Goal: Task Accomplishment & Management: Complete application form

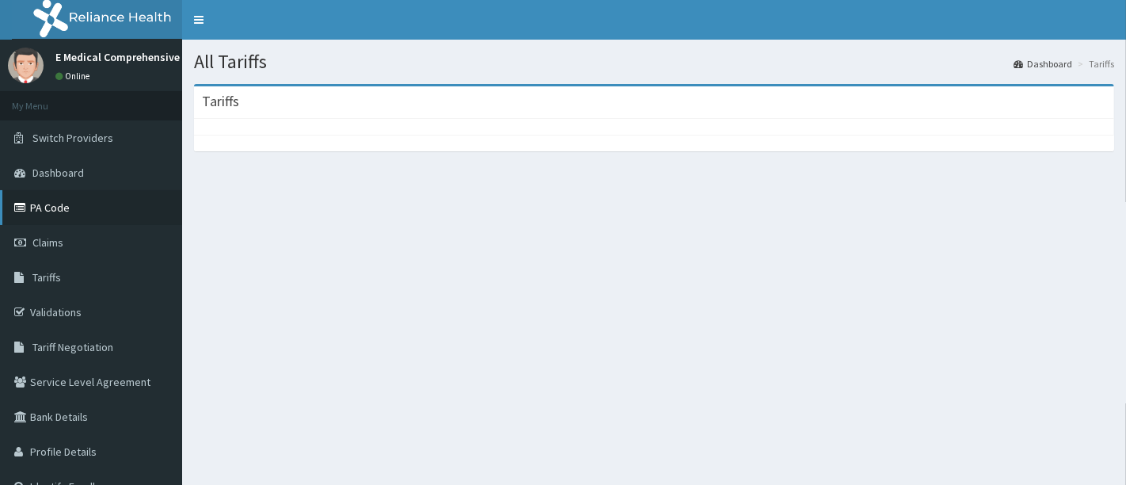
click at [76, 198] on link "PA Code" at bounding box center [91, 207] width 182 height 35
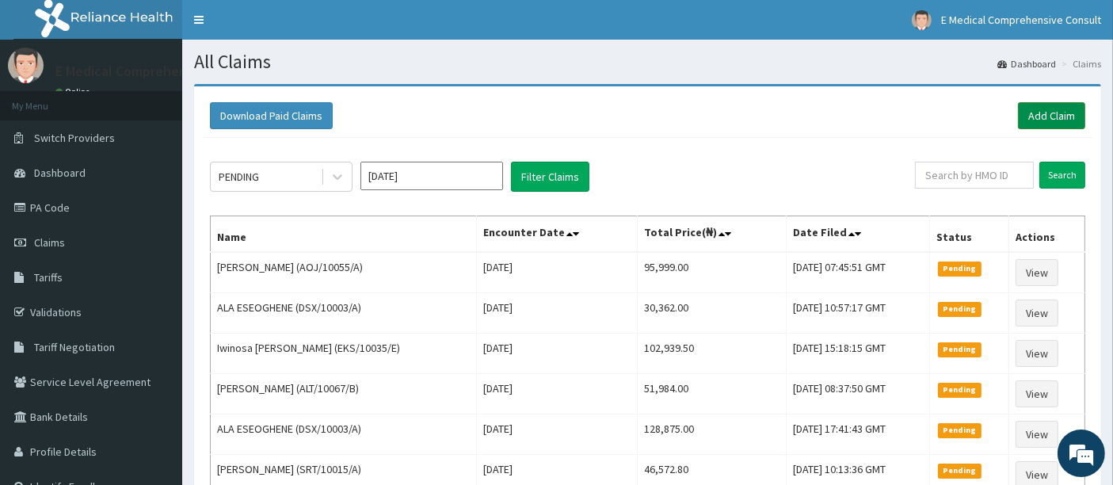
click at [1044, 111] on link "Add Claim" at bounding box center [1051, 115] width 67 height 27
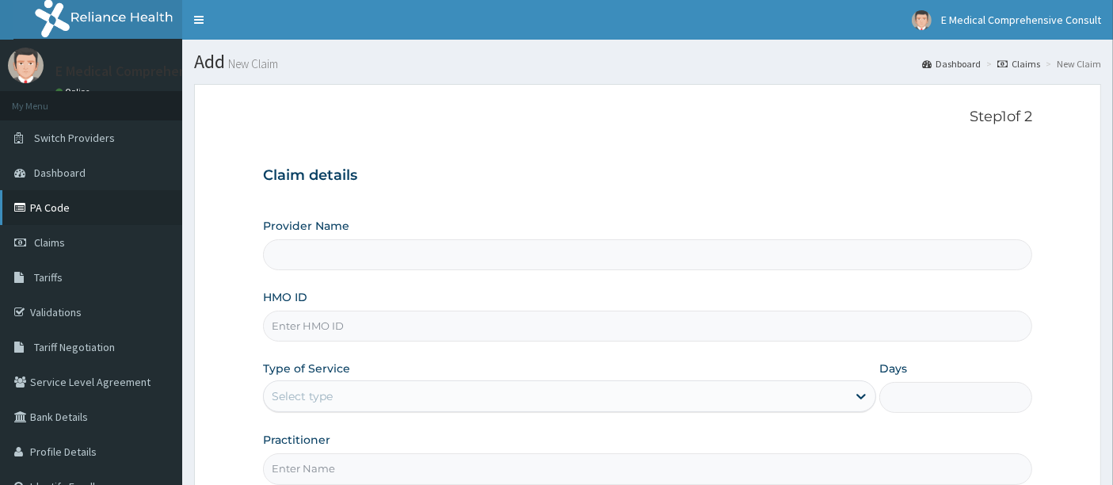
click at [89, 210] on link "PA Code" at bounding box center [91, 207] width 182 height 35
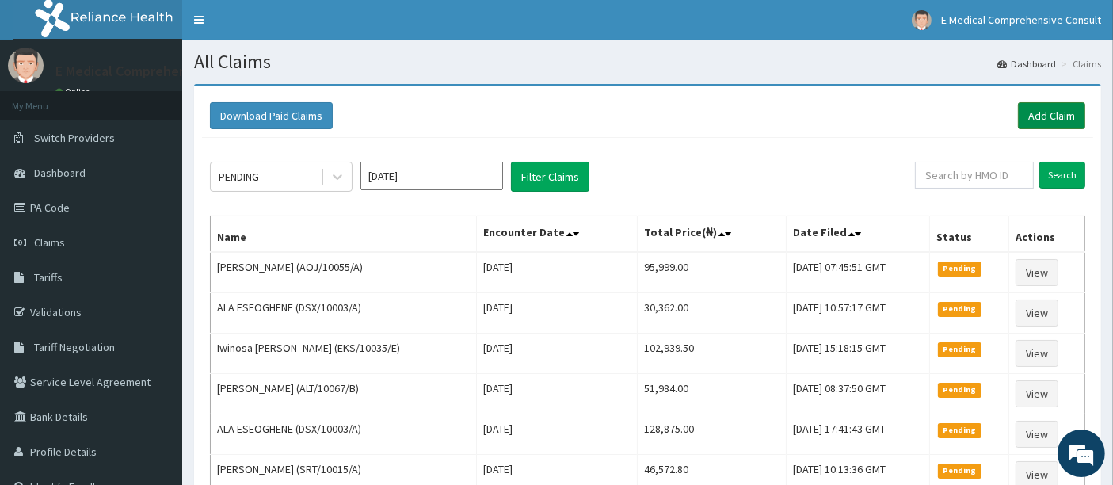
click at [1027, 116] on link "Add Claim" at bounding box center [1051, 115] width 67 height 27
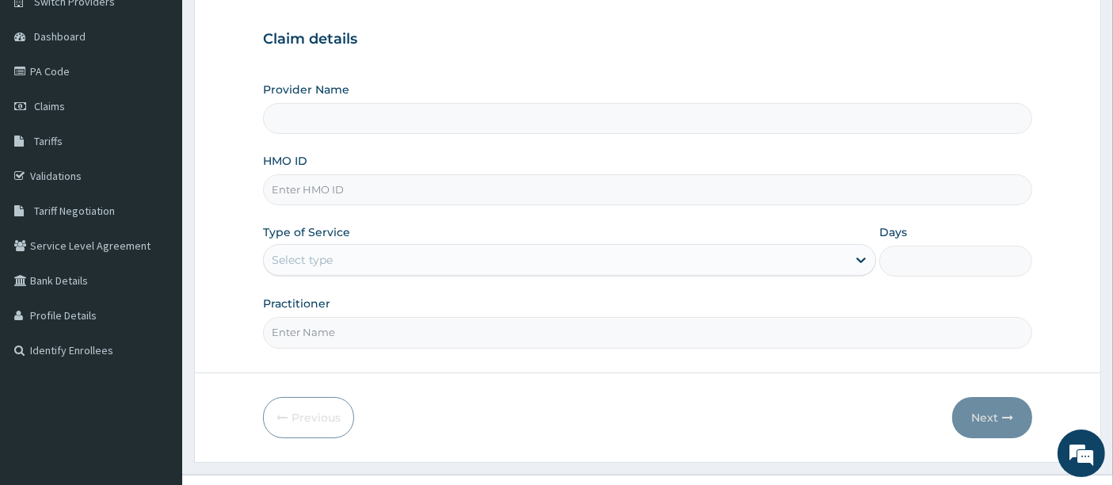
scroll to position [137, 0]
type input "E Medical Comprehensive Consult"
click at [340, 184] on input "HMO ID" at bounding box center [648, 188] width 770 height 31
paste input "FUP/10025/A"
type input "FUP/10025/A"
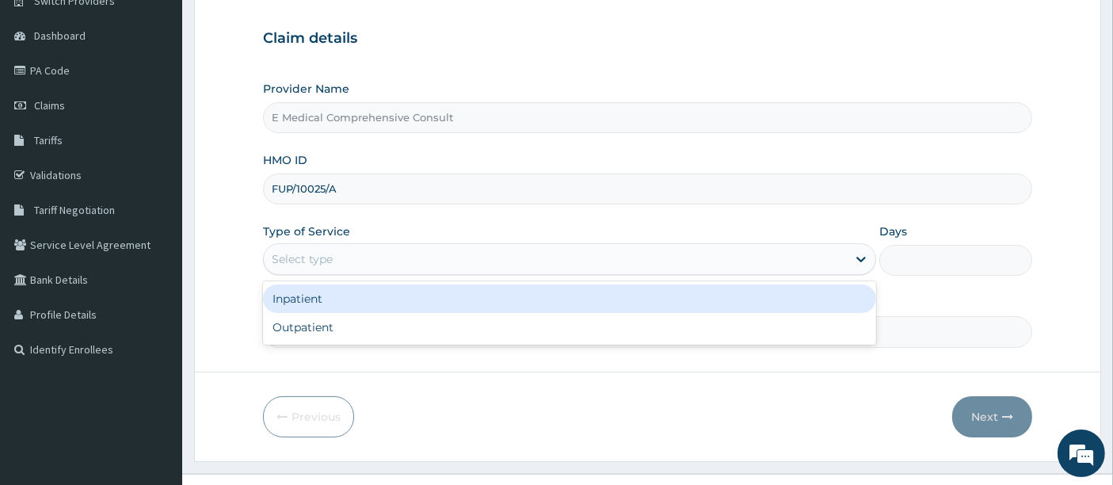
click at [265, 259] on div "Select type" at bounding box center [555, 258] width 583 height 25
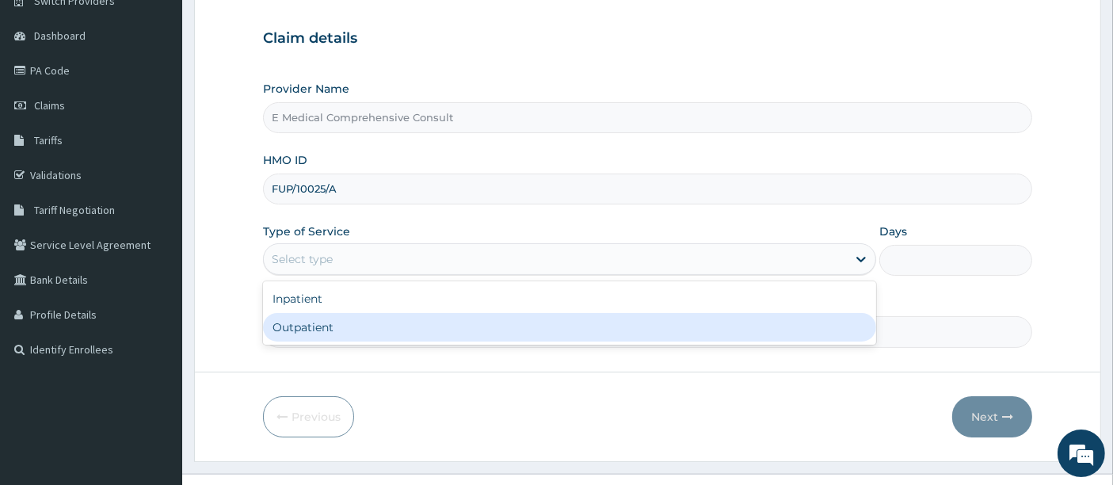
click at [312, 331] on div "Outpatient" at bounding box center [569, 327] width 613 height 29
type input "1"
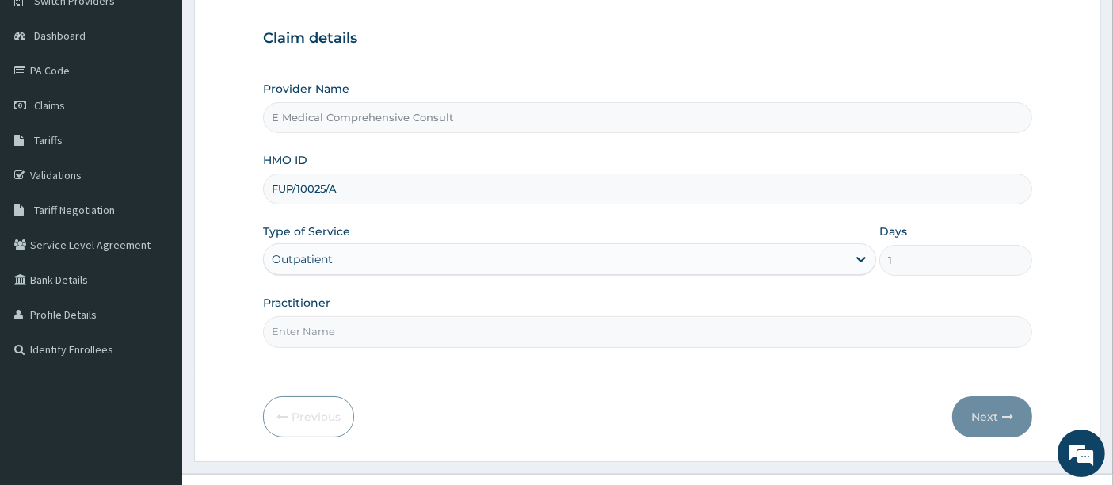
click at [312, 331] on input "Practitioner" at bounding box center [648, 331] width 770 height 31
type input "DR OKAFOR"
click at [978, 417] on button "Next" at bounding box center [992, 416] width 80 height 41
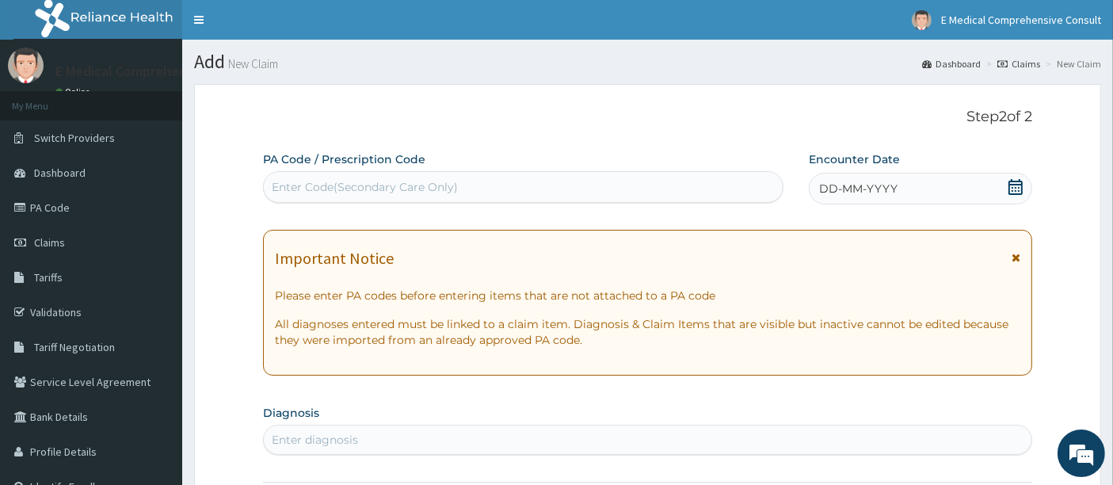
scroll to position [0, 0]
click at [315, 185] on div "Enter Code(Secondary Care Only)" at bounding box center [365, 187] width 186 height 16
paste input "PA/E92B07"
type input "PA/E92B07"
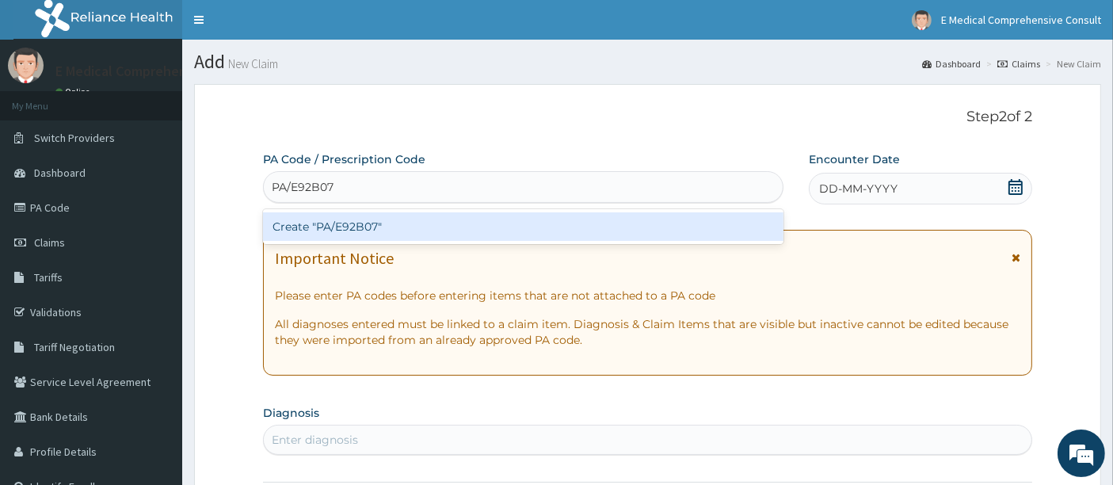
click at [373, 214] on div "Create "PA/E92B07"" at bounding box center [523, 226] width 521 height 29
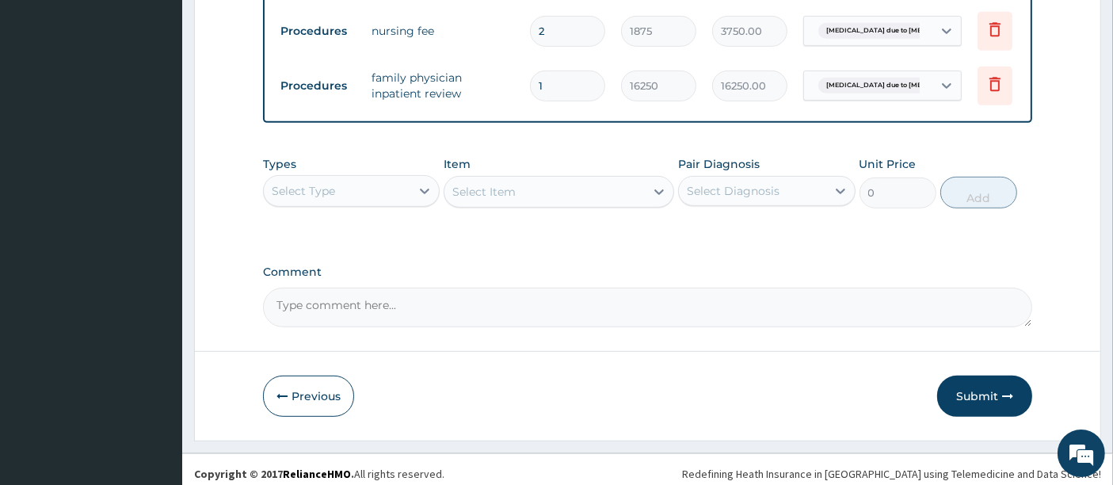
scroll to position [749, 0]
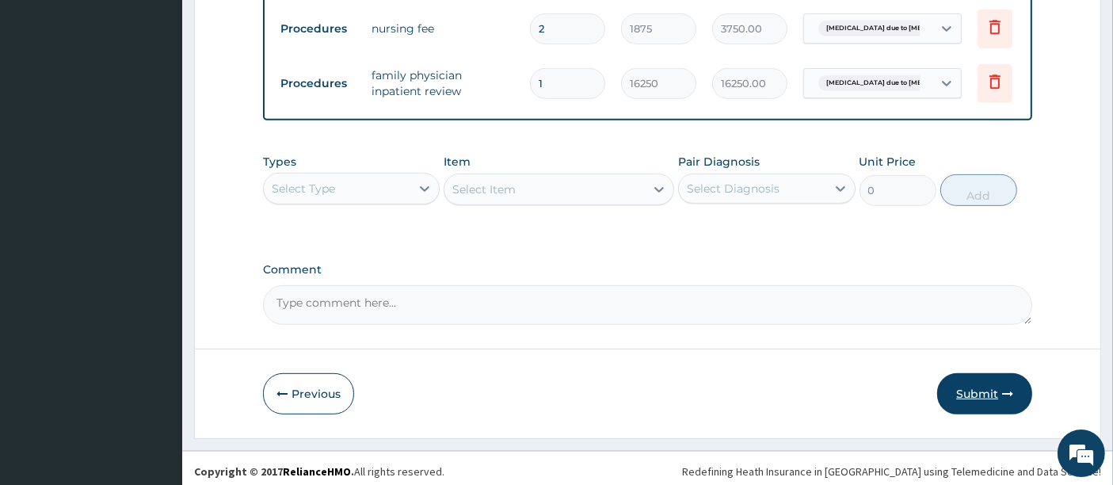
click at [975, 397] on button "Submit" at bounding box center [984, 393] width 95 height 41
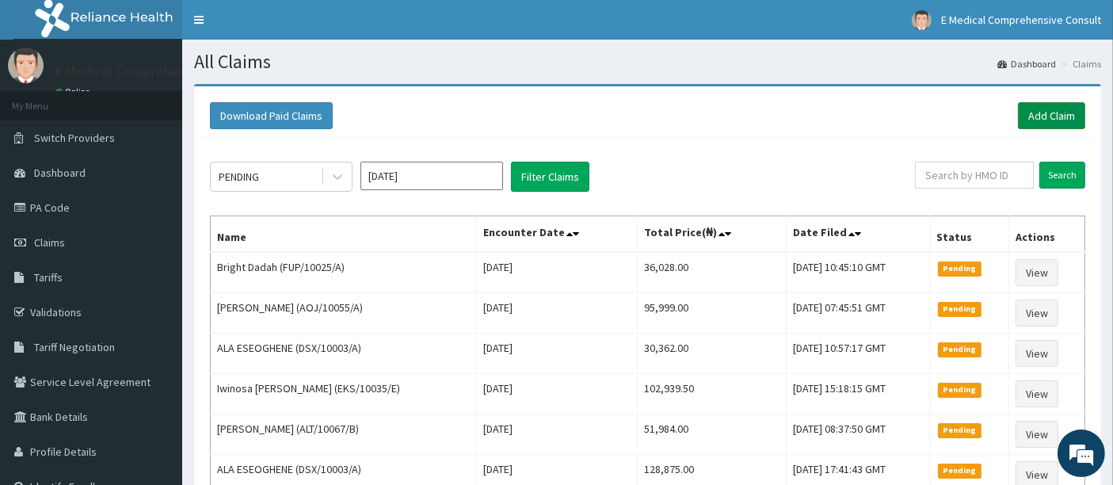
click at [1026, 109] on link "Add Claim" at bounding box center [1051, 115] width 67 height 27
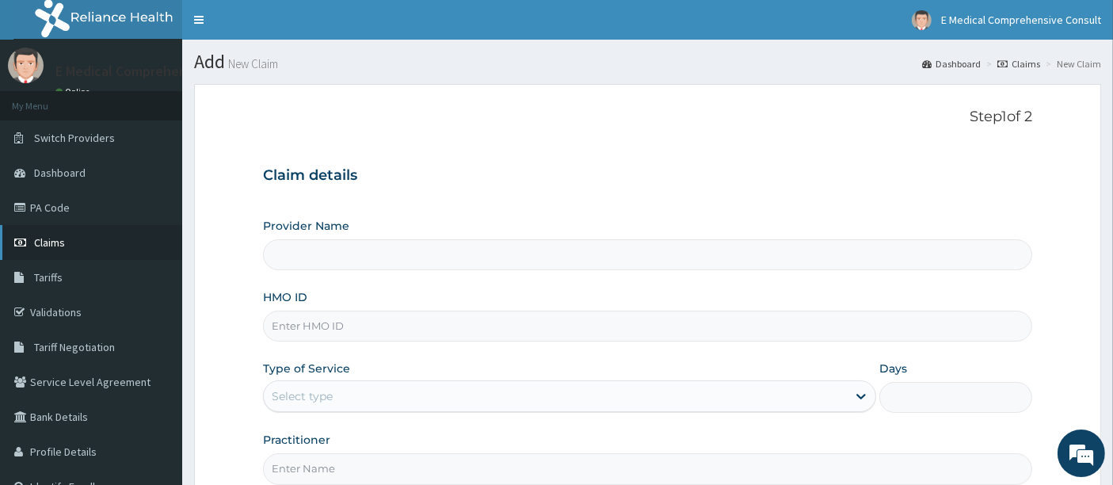
click at [45, 245] on span "Claims" at bounding box center [49, 242] width 31 height 14
type input "E Medical Comprehensive Consult"
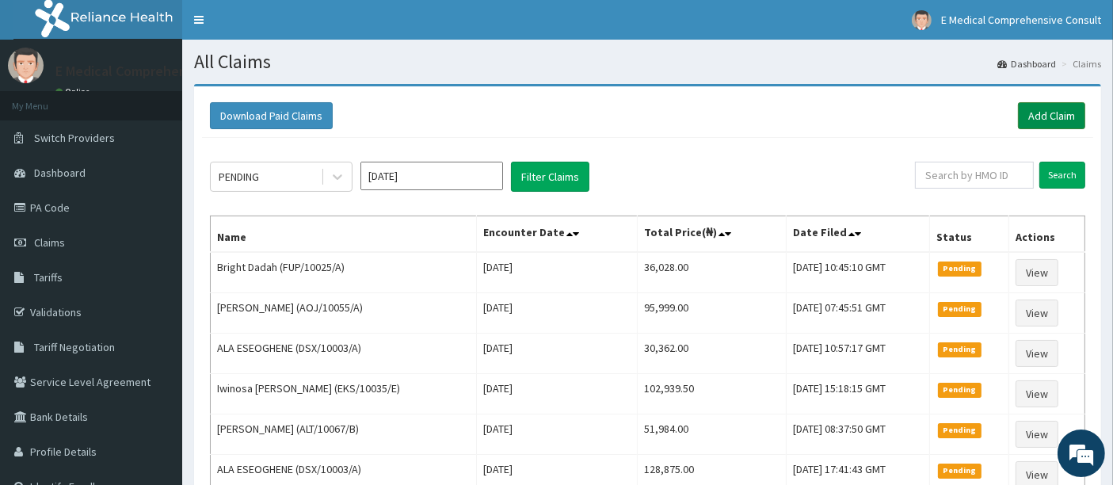
click at [1050, 120] on link "Add Claim" at bounding box center [1051, 115] width 67 height 27
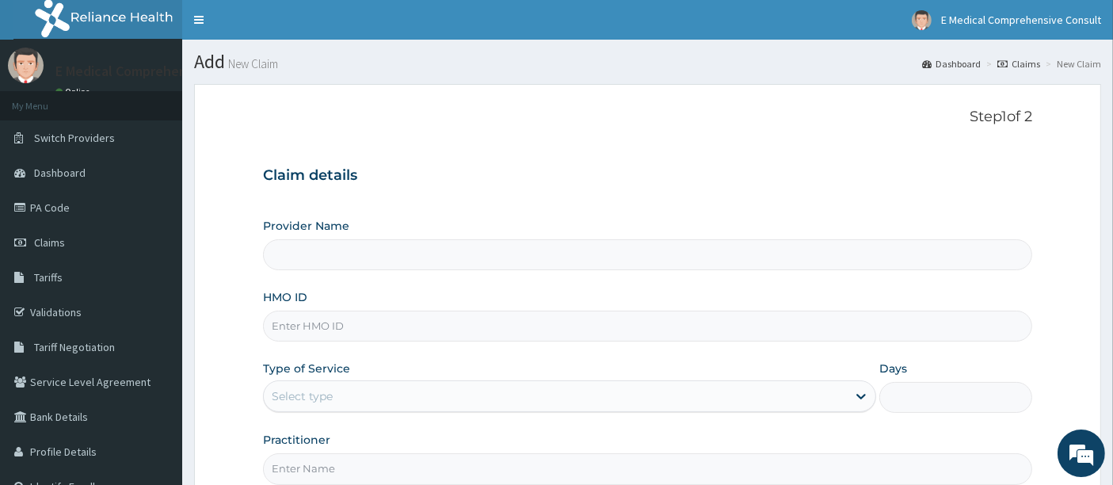
type input "E Medical Comprehensive Consult"
